Goal: Information Seeking & Learning: Learn about a topic

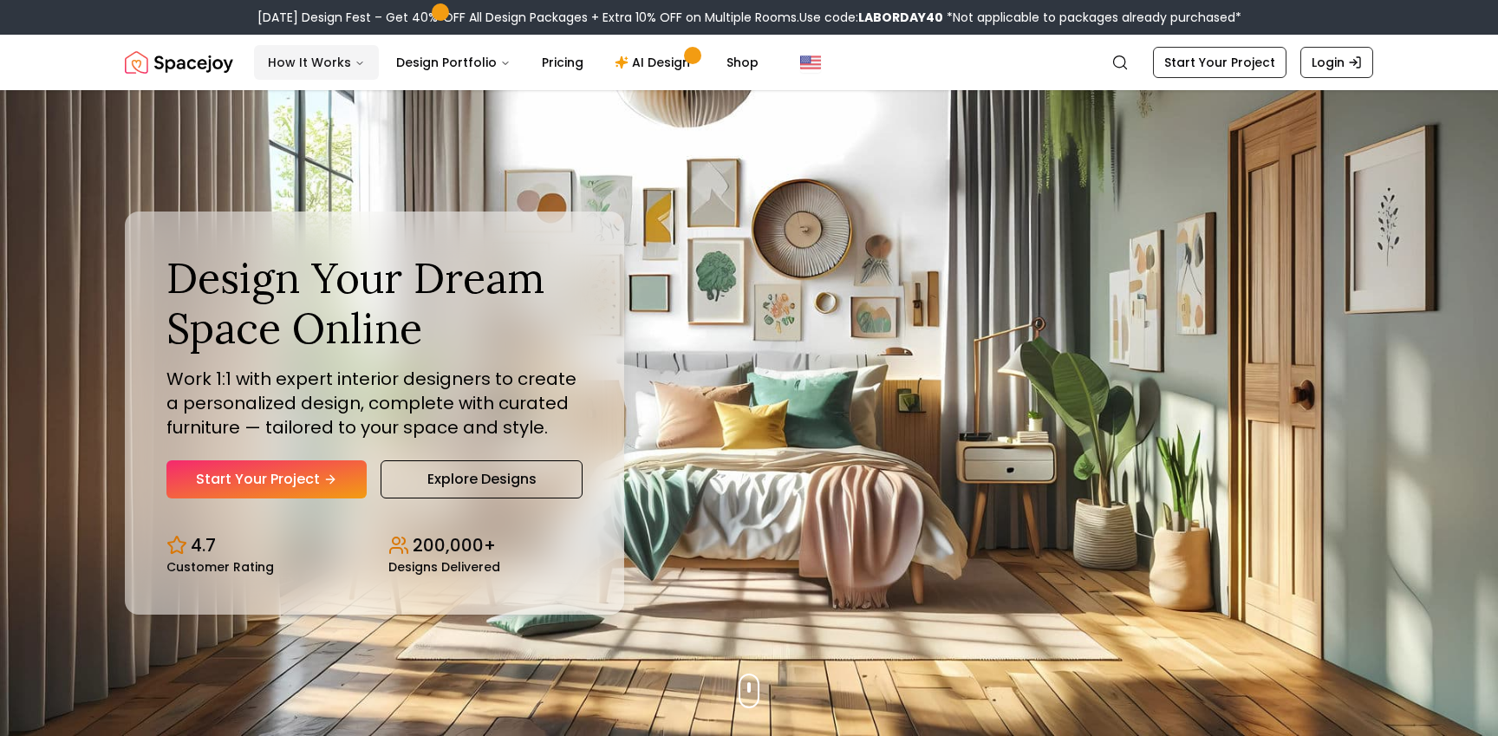
click at [342, 63] on button "How It Works" at bounding box center [316, 62] width 125 height 35
click at [341, 63] on button "How It Works" at bounding box center [316, 62] width 125 height 35
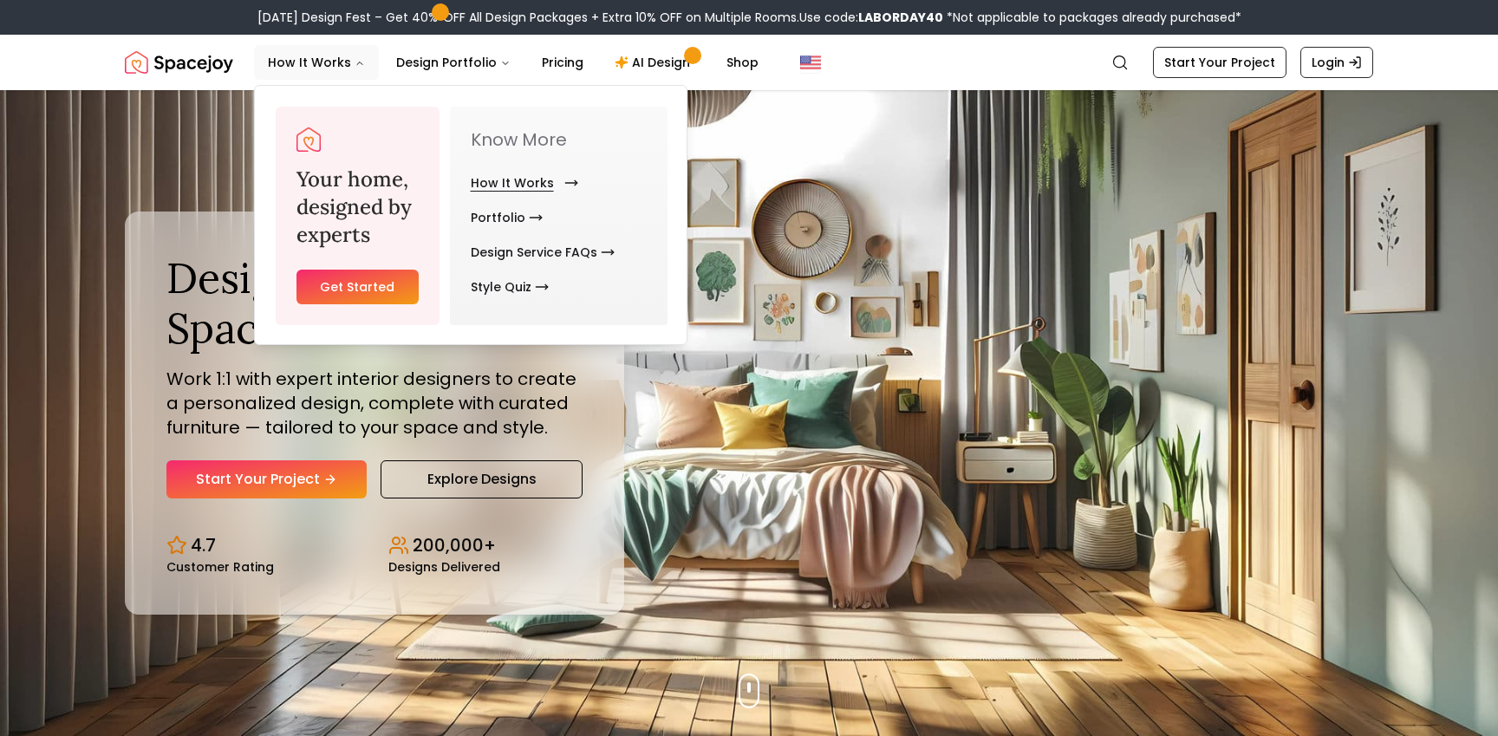
click at [505, 174] on link "How It Works" at bounding box center [521, 183] width 101 height 35
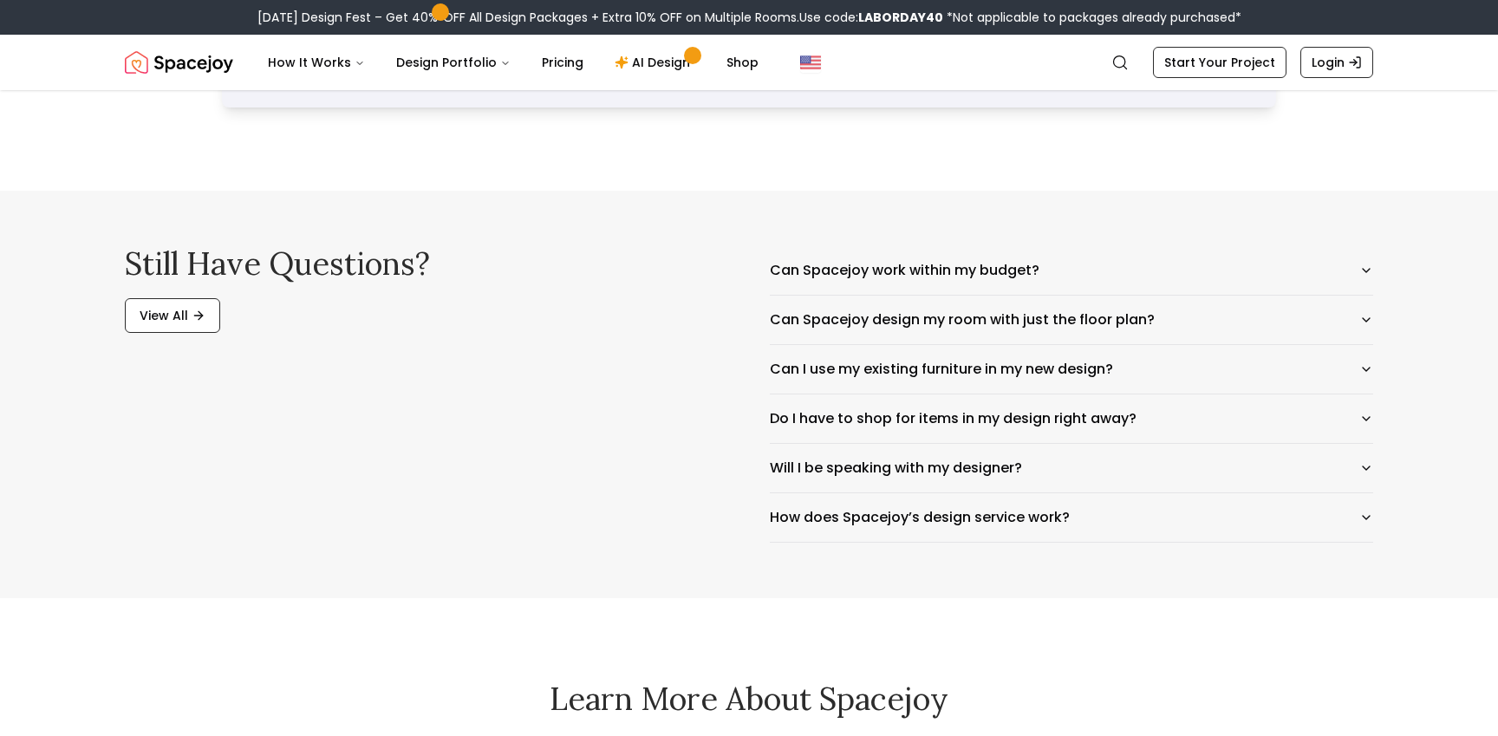
scroll to position [2744, 0]
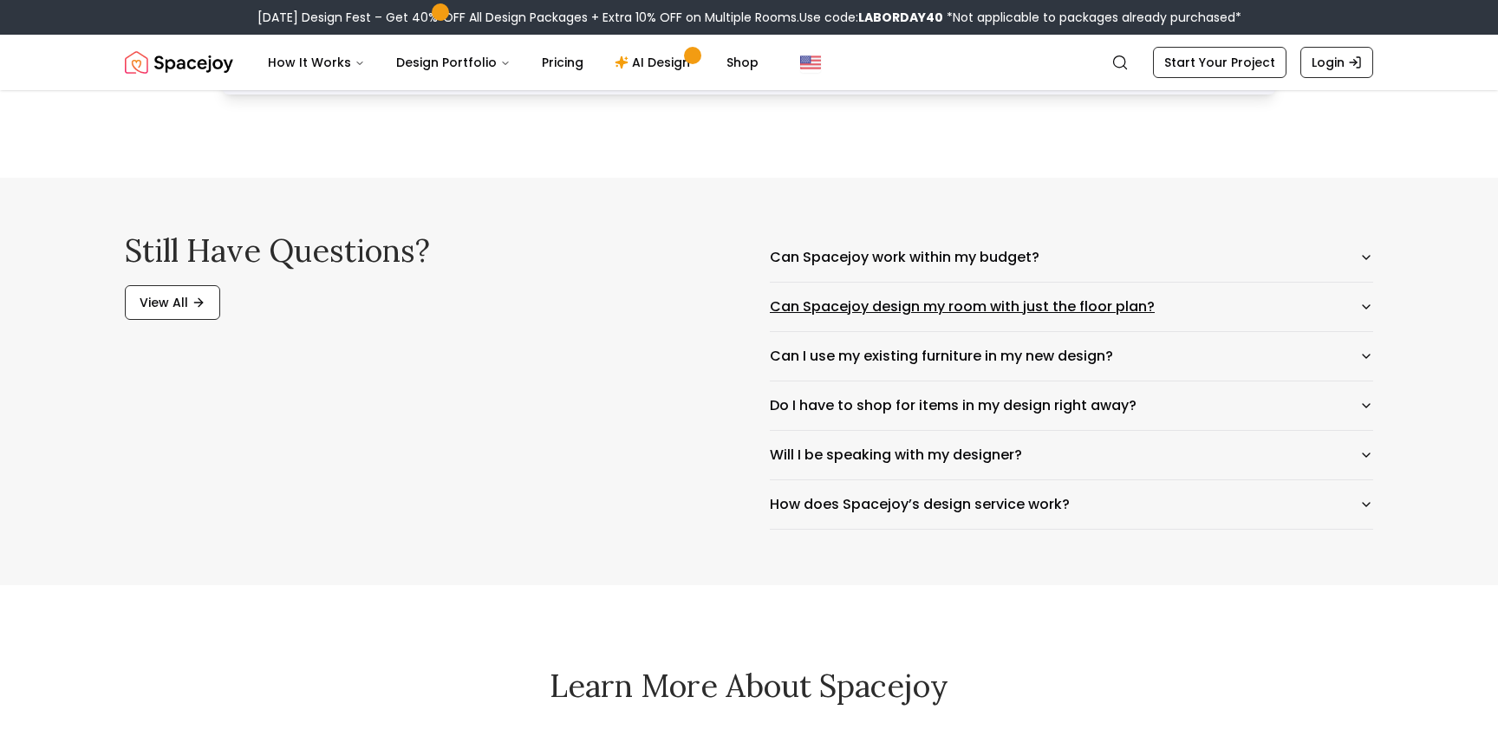
click at [920, 310] on button "Can Spacejoy design my room with just the floor plan?" at bounding box center [1071, 307] width 603 height 49
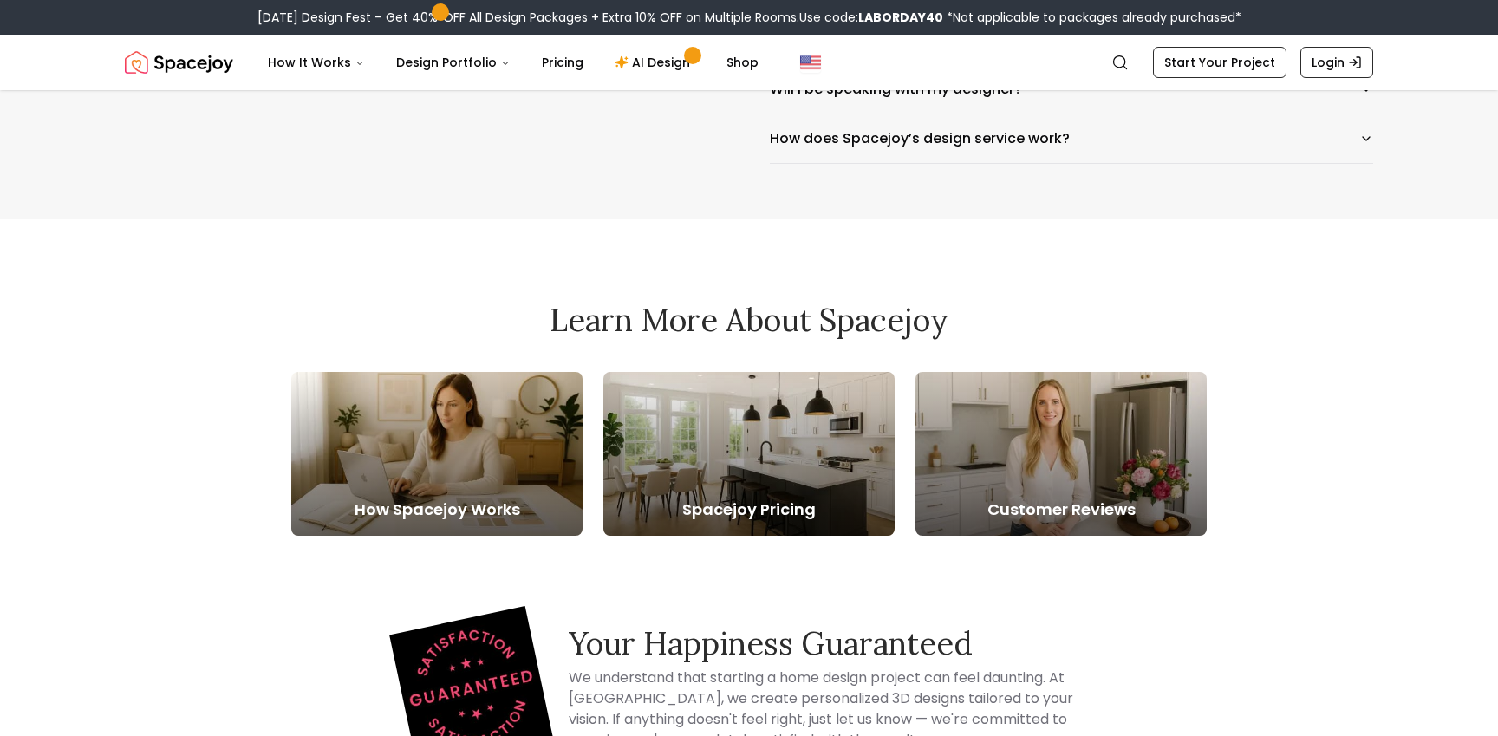
scroll to position [3196, 0]
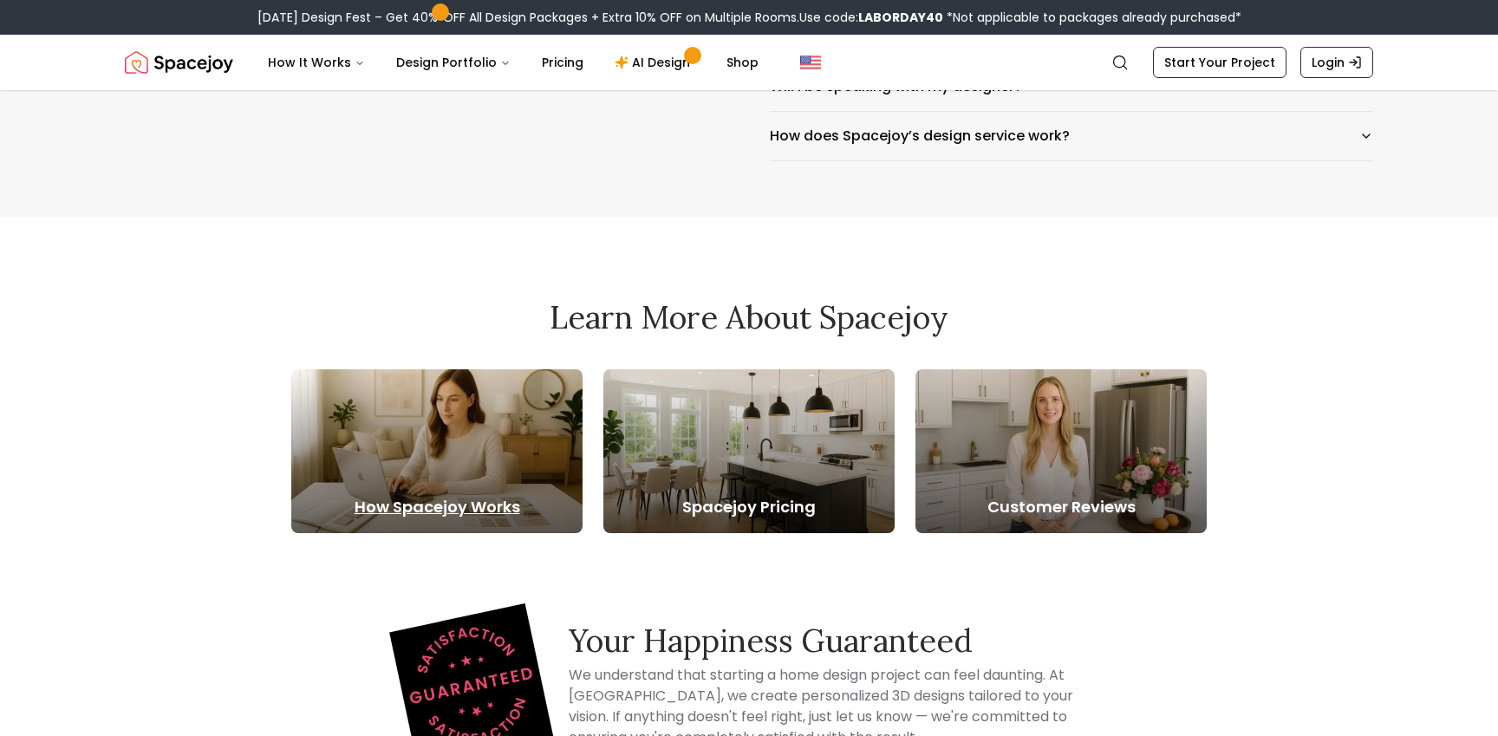
click at [476, 413] on div at bounding box center [436, 451] width 291 height 164
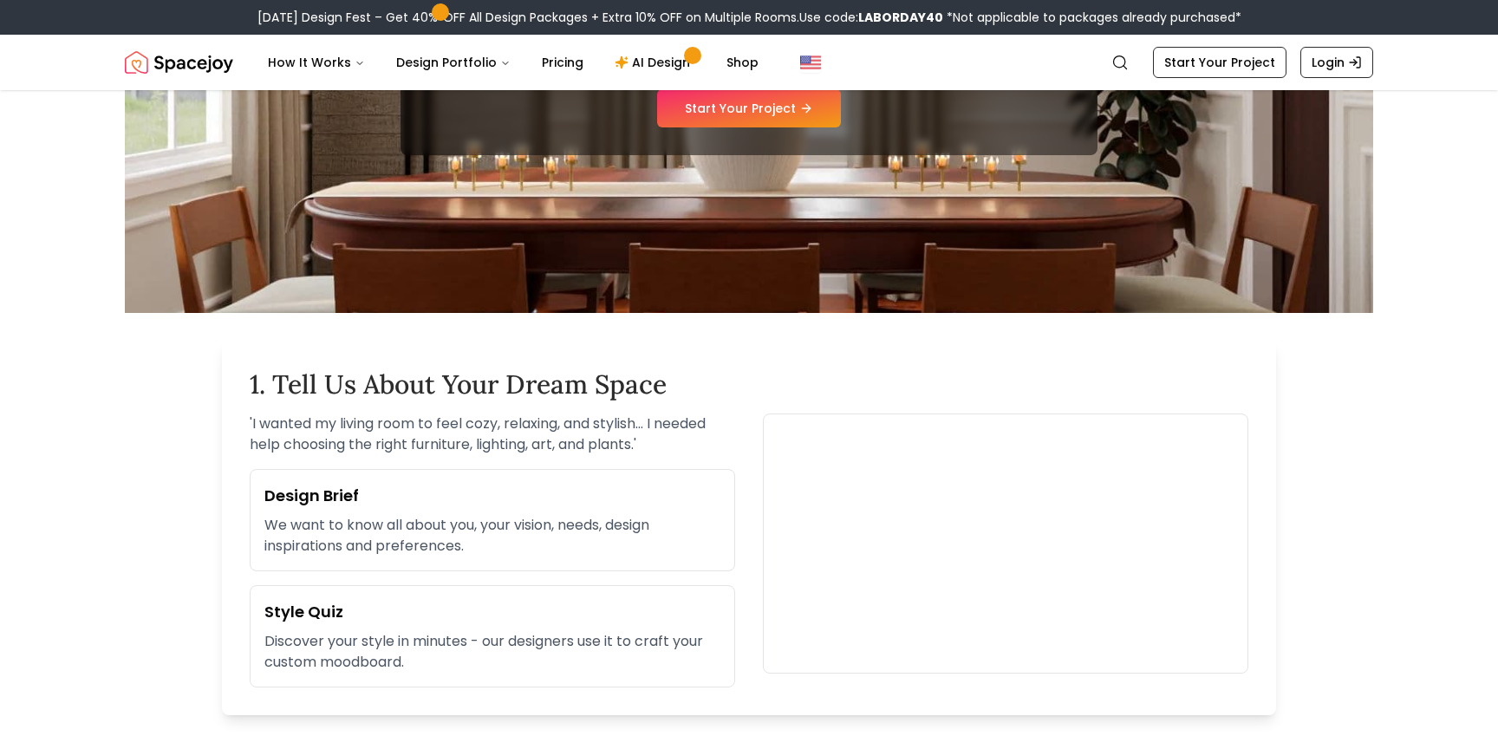
scroll to position [279, 0]
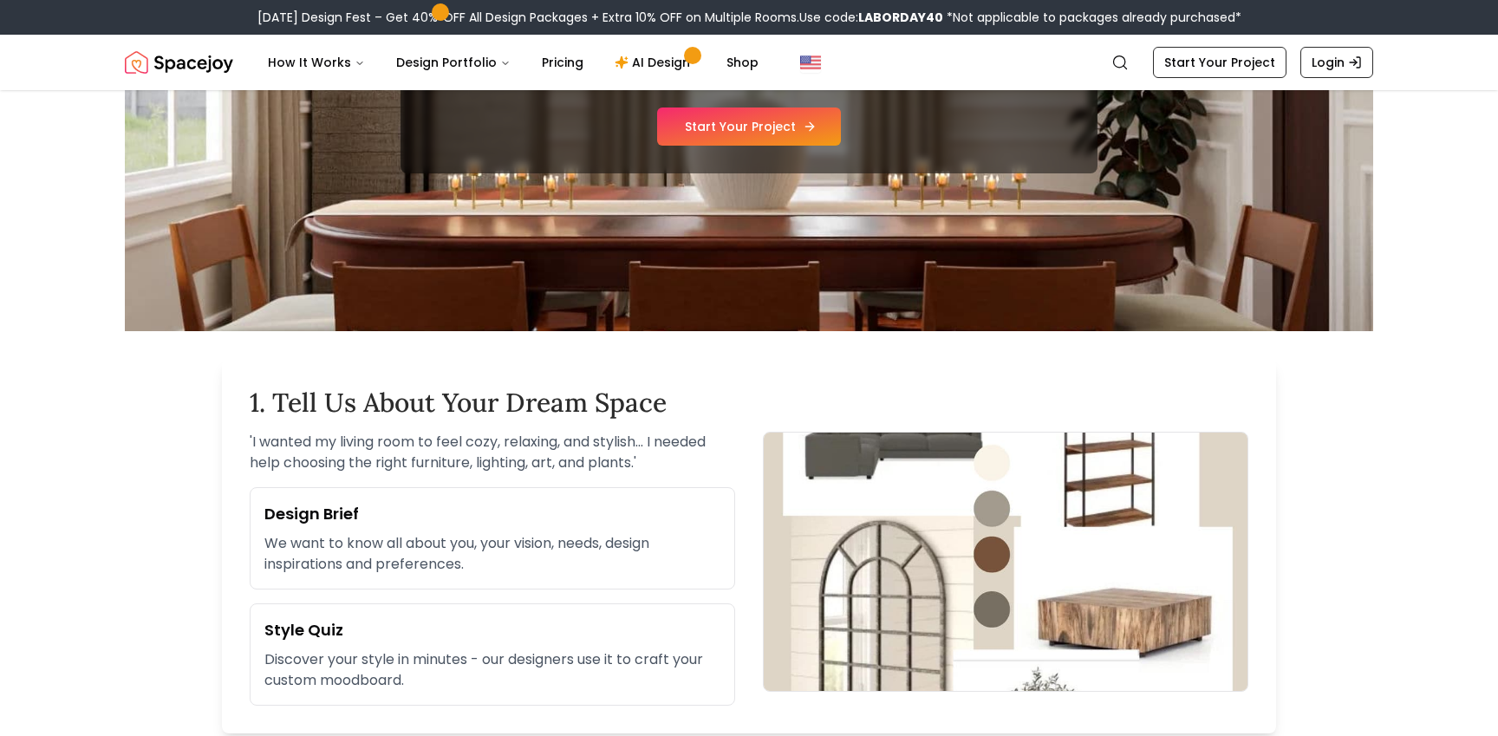
click at [743, 134] on link "Start Your Project" at bounding box center [749, 127] width 184 height 38
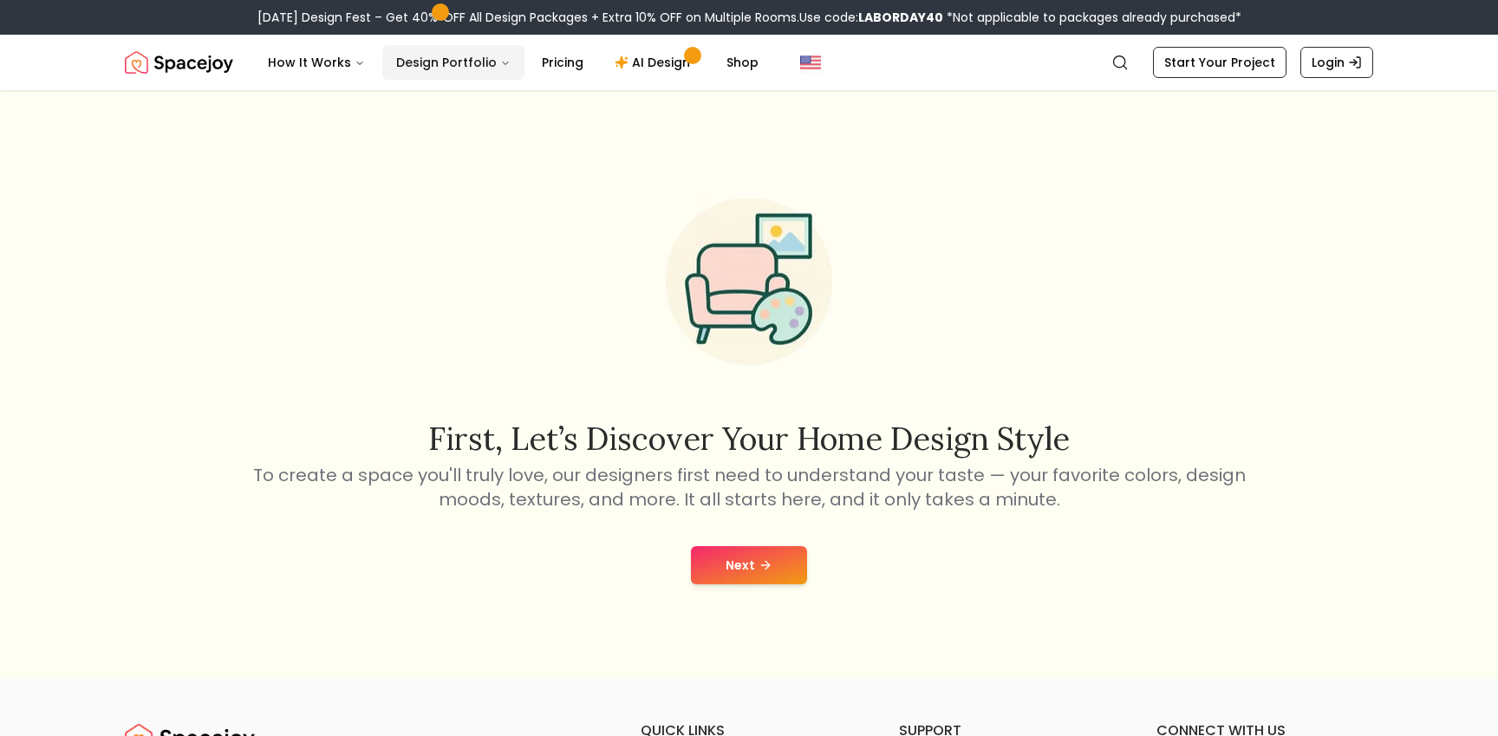
click at [463, 62] on button "Design Portfolio" at bounding box center [453, 62] width 142 height 35
click at [540, 59] on link "Pricing" at bounding box center [562, 62] width 69 height 35
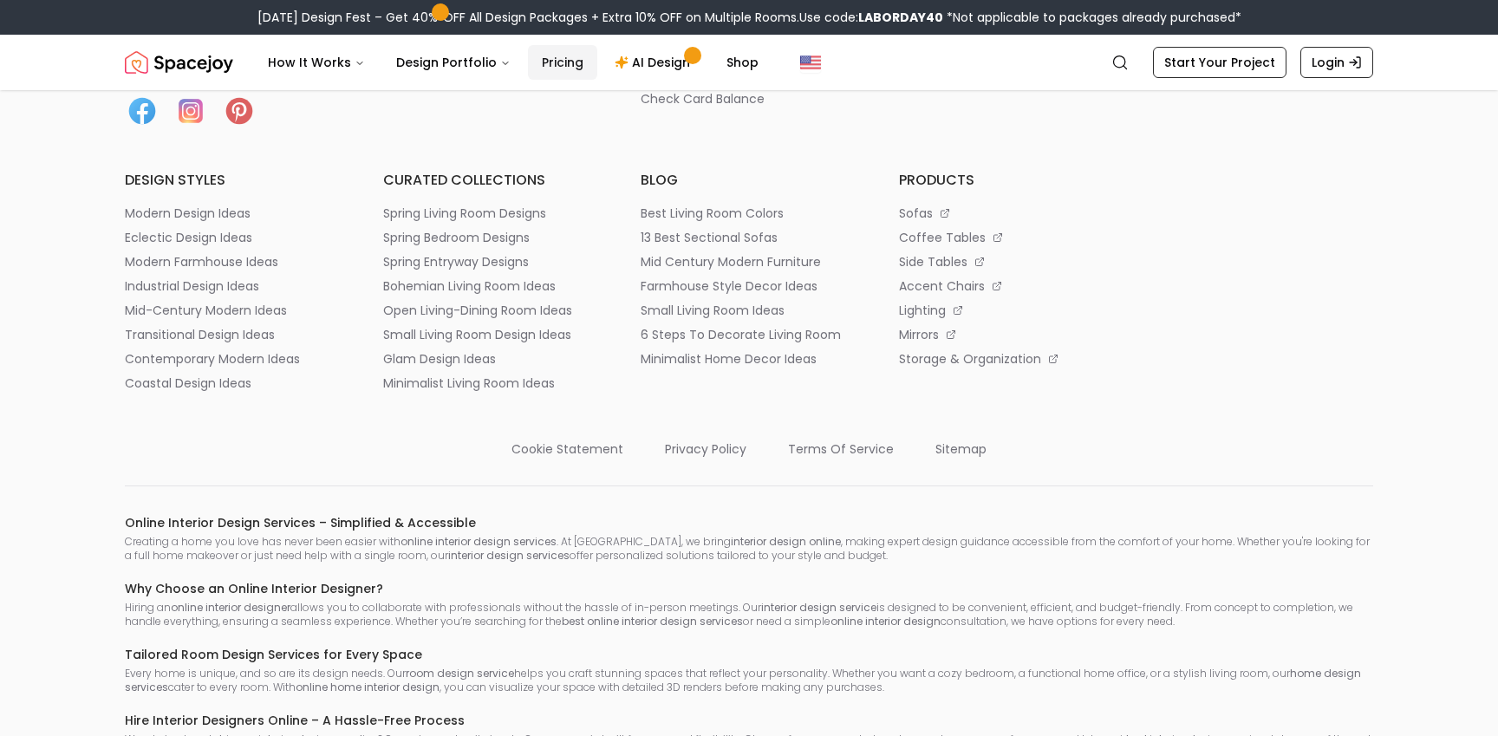
scroll to position [2142, 0]
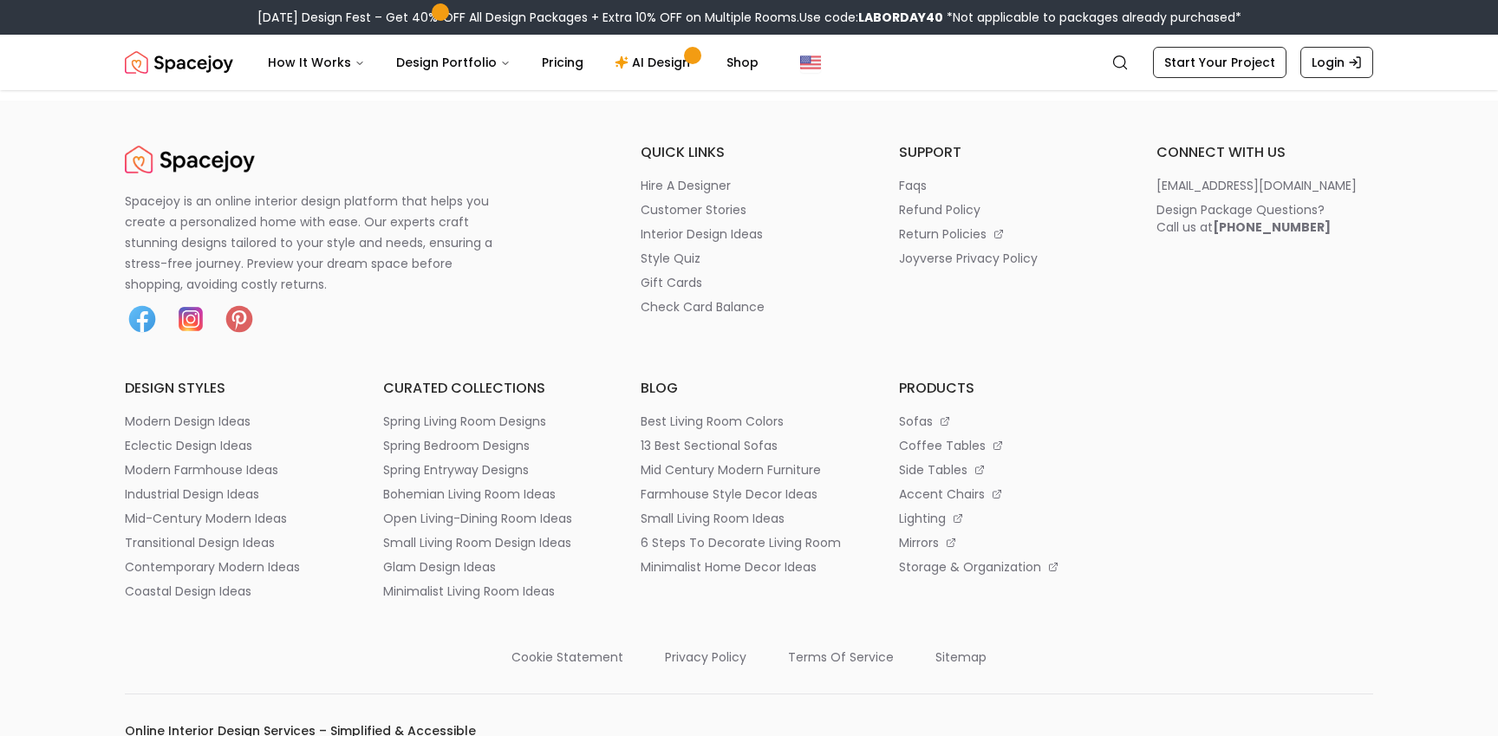
click at [193, 323] on img at bounding box center [190, 319] width 35 height 35
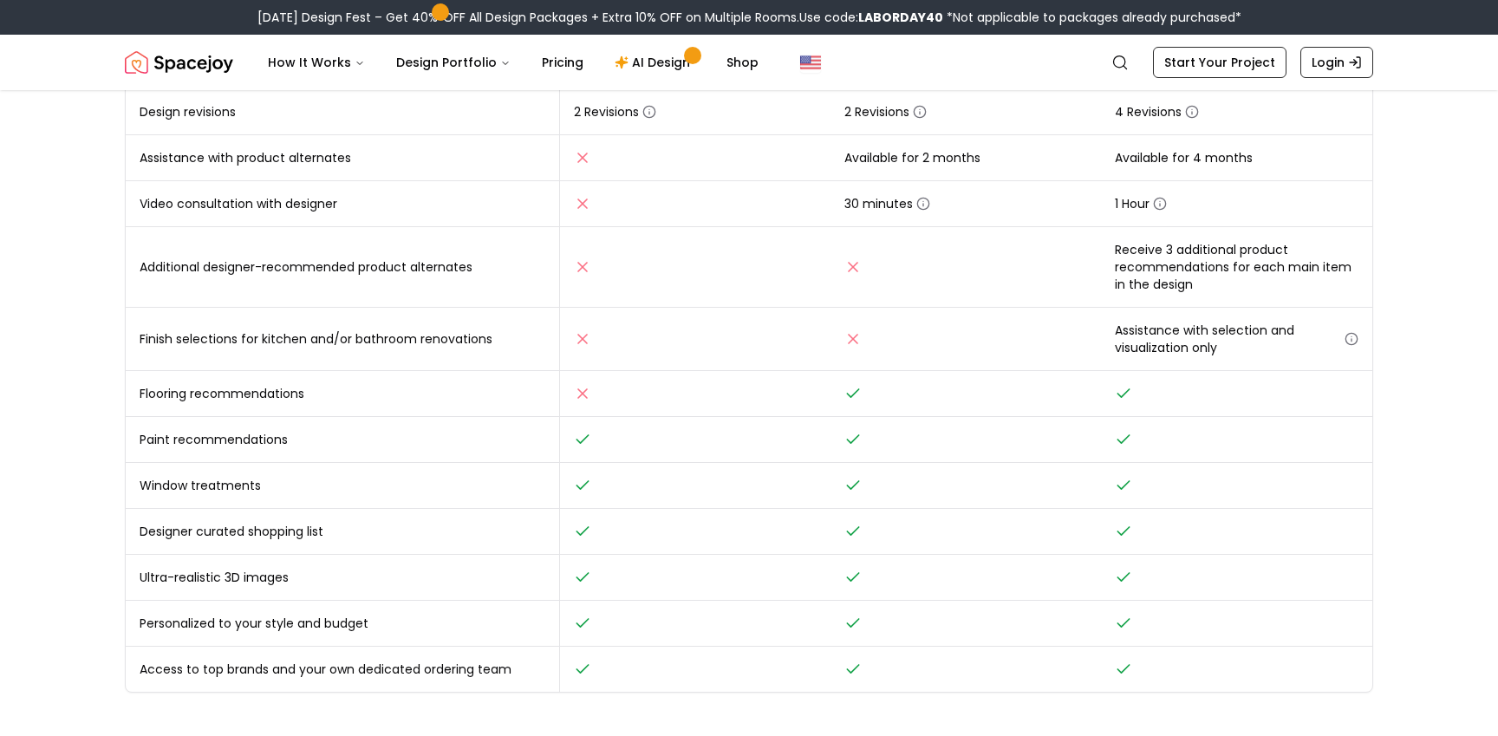
scroll to position [0, 0]
